Goal: Navigation & Orientation: Find specific page/section

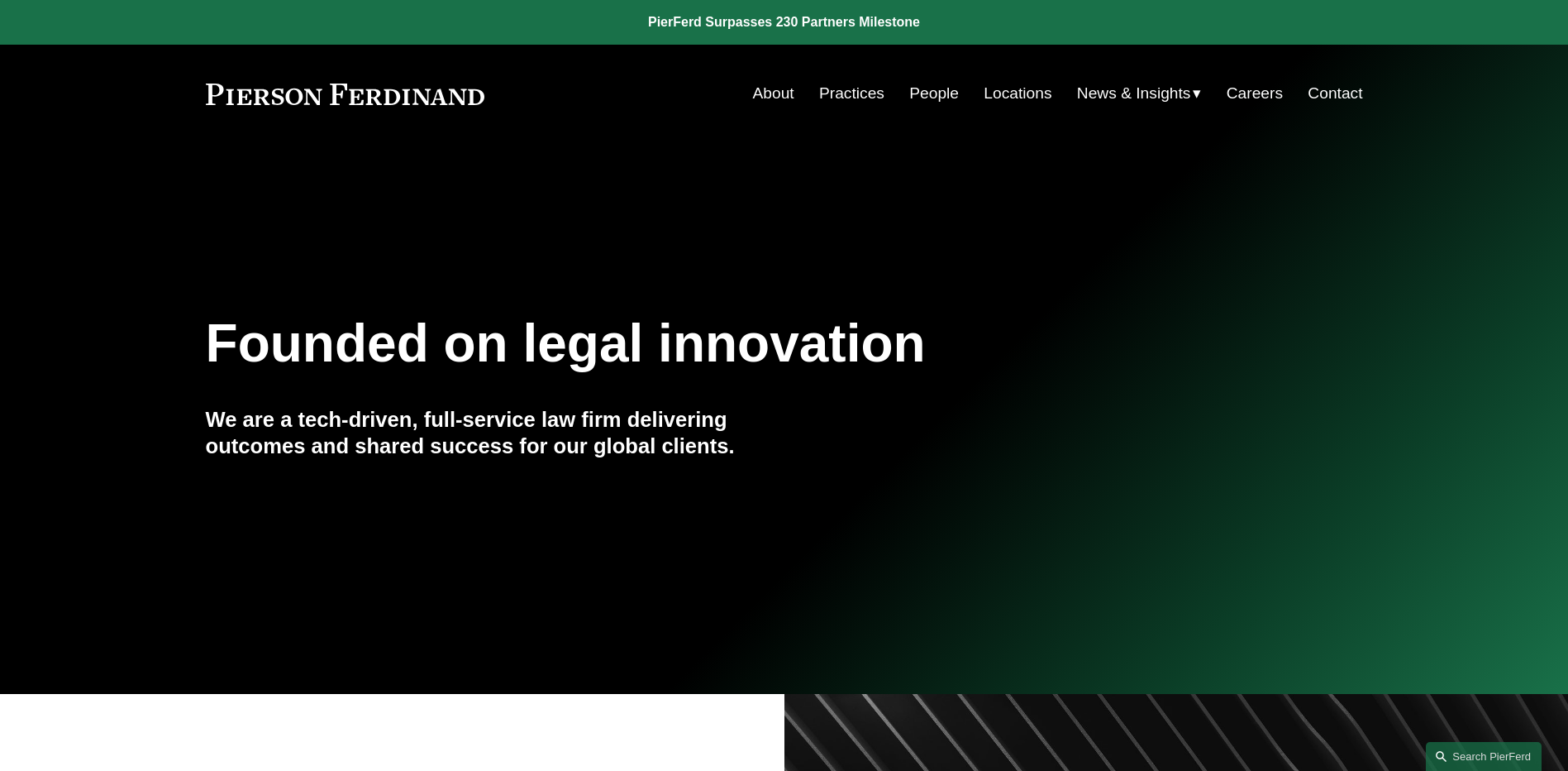
click at [924, 89] on link "People" at bounding box center [934, 93] width 50 height 31
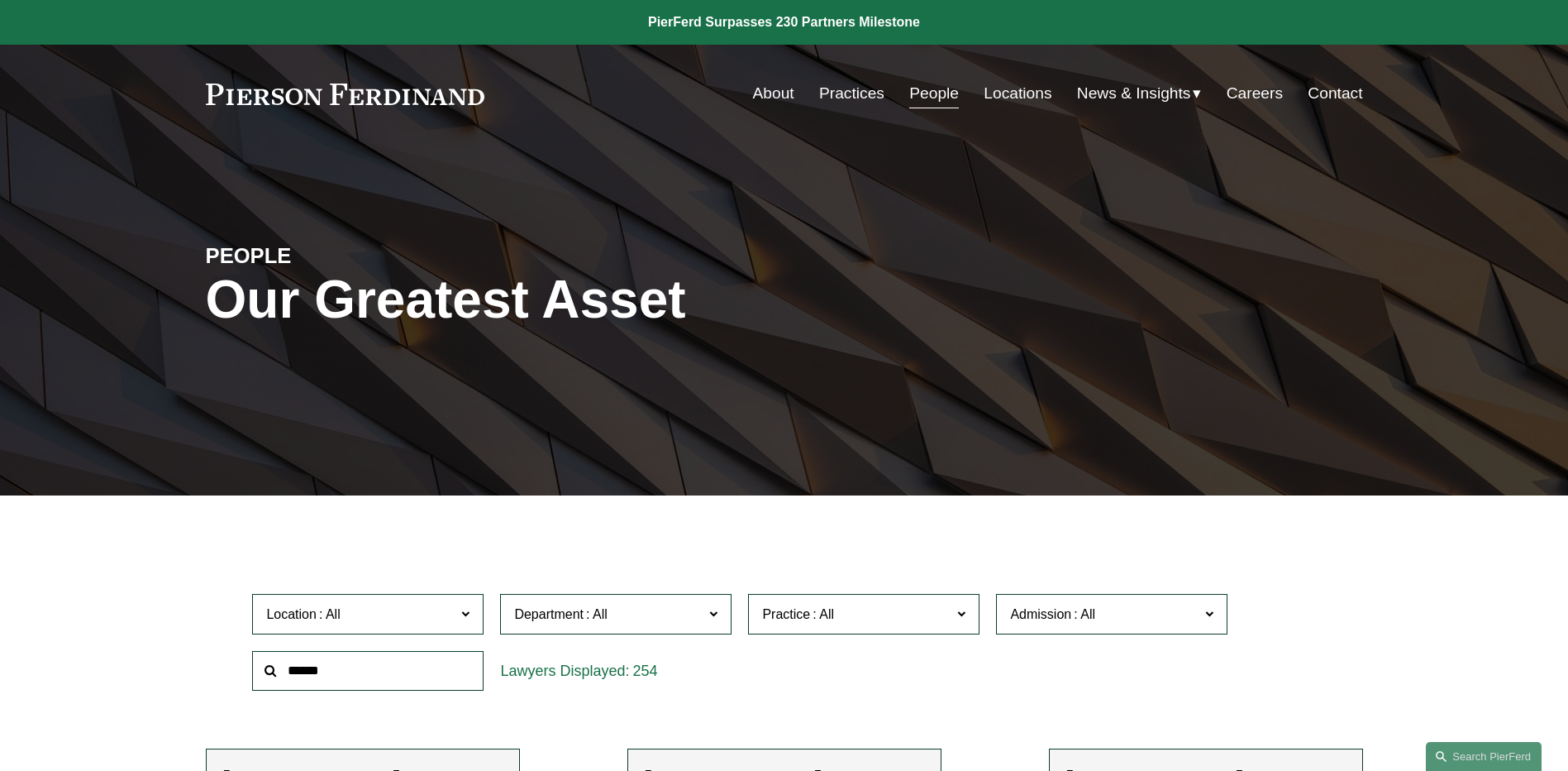
click at [0, 0] on span "News" at bounding box center [0, 0] width 0 height 0
